Goal: Check status: Check status

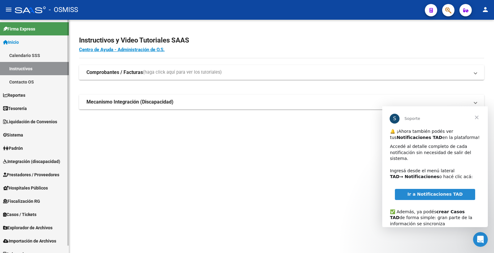
scroll to position [7, 0]
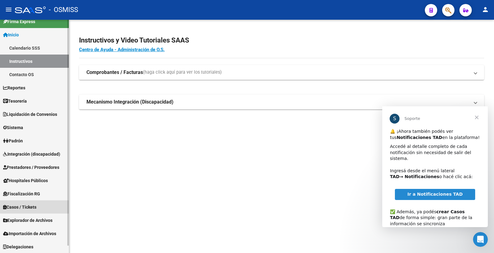
click at [35, 204] on span "Casos / Tickets" at bounding box center [19, 207] width 33 height 7
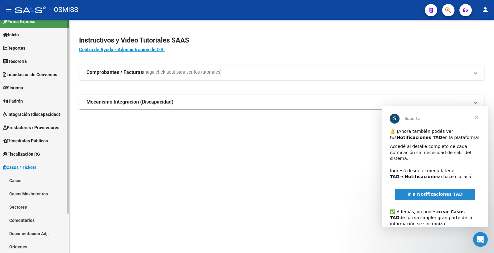
click at [22, 176] on link "Casos" at bounding box center [34, 180] width 69 height 13
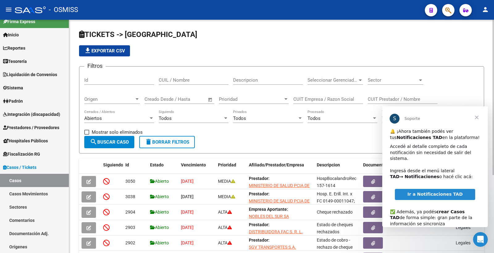
click at [122, 81] on input "Id" at bounding box center [119, 80] width 70 height 6
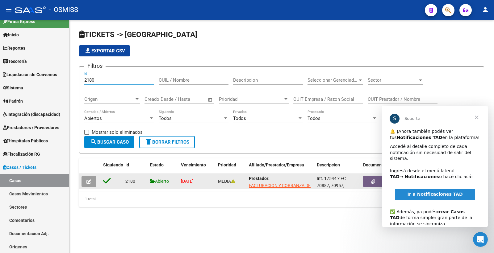
type input "2180"
click at [86, 176] on button "button" at bounding box center [88, 181] width 14 height 11
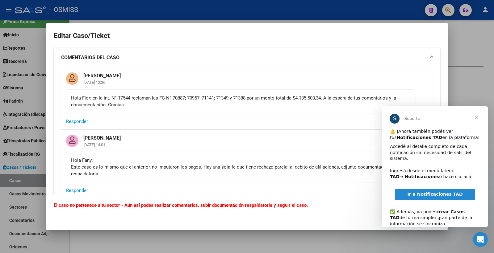
click at [478, 113] on span "Cerrar" at bounding box center [476, 117] width 22 height 22
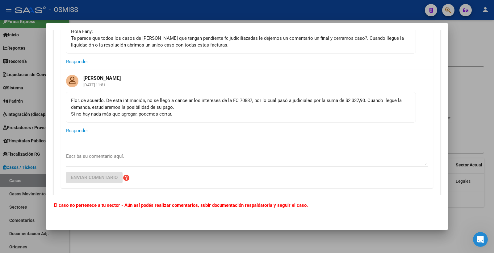
scroll to position [617, 0]
